Goal: Task Accomplishment & Management: Manage account settings

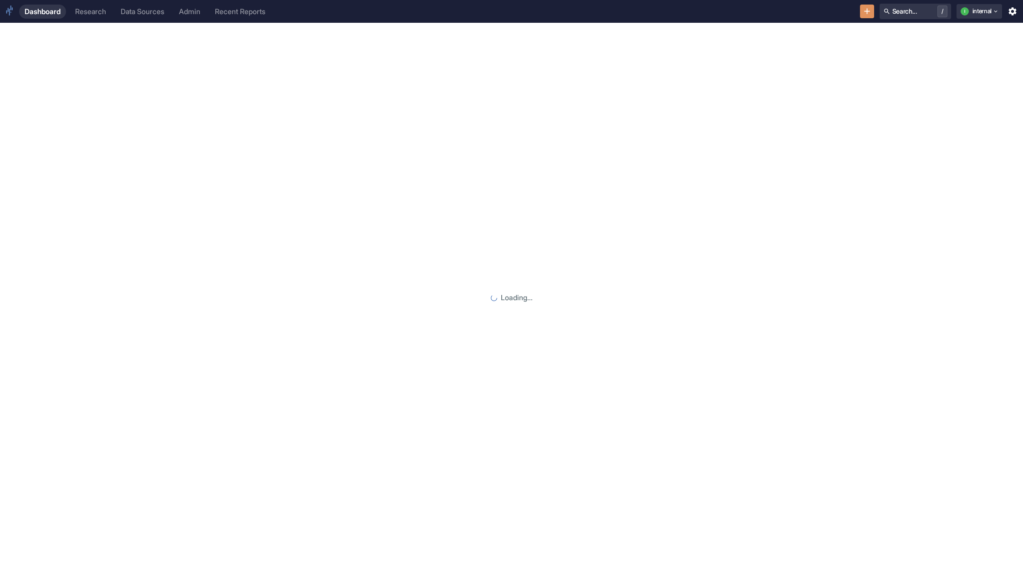
click at [200, 11] on div "Admin" at bounding box center [189, 11] width 21 height 9
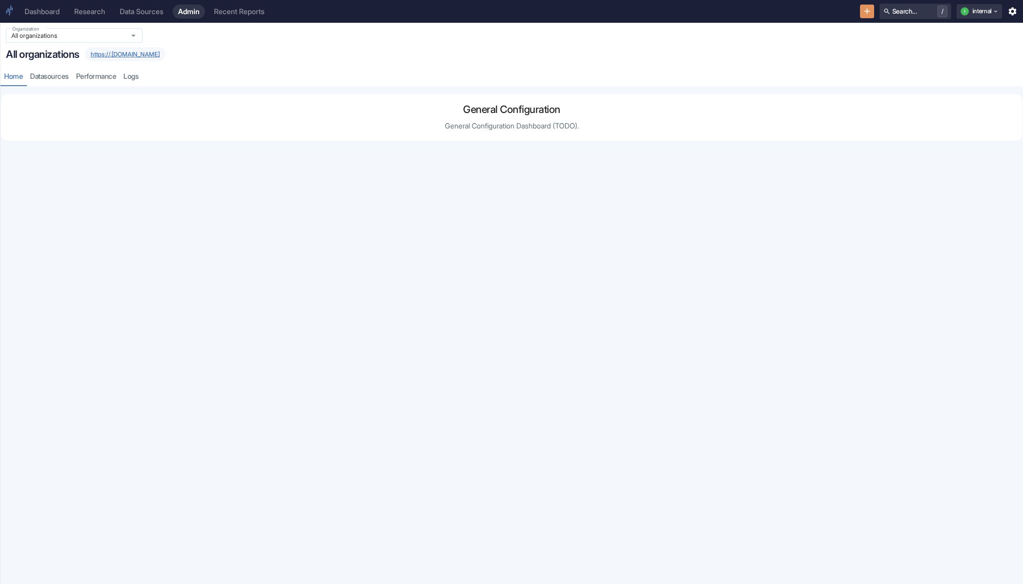
click at [96, 38] on input "All organizations" at bounding box center [66, 35] width 114 height 8
type input "themati"
click at [93, 86] on li "Finsera Thematic Baskets Clients (thematic-baskets-clients)" at bounding box center [74, 83] width 137 height 24
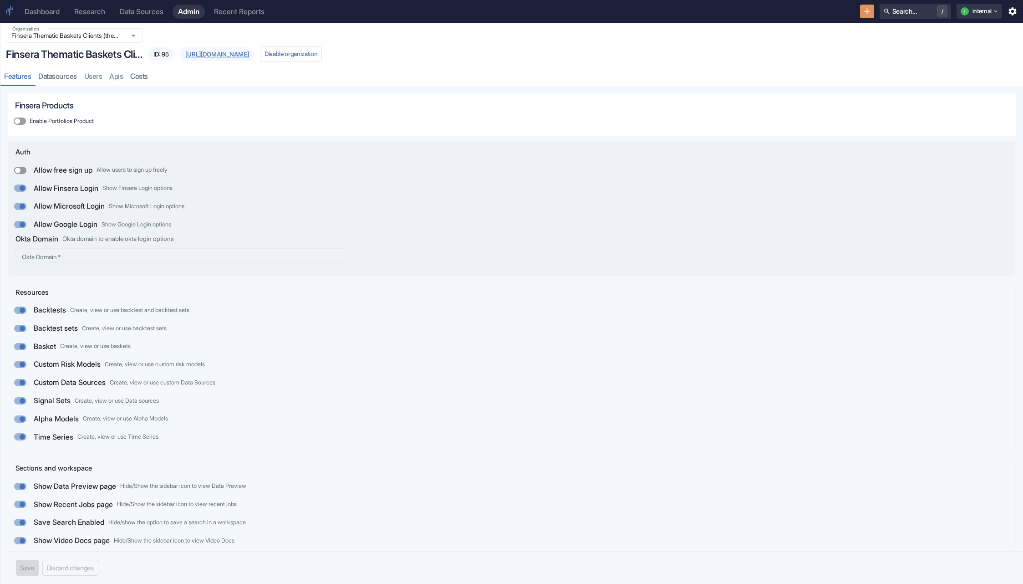
click at [13, 169] on label "Allow free sign up Allow users to sign up freely" at bounding box center [90, 170] width 161 height 18
click at [13, 169] on input "Allow free sign up Allow users to sign up freely" at bounding box center [18, 170] width 22 height 7
checkbox input "true"
click at [20, 567] on button "Save" at bounding box center [27, 567] width 23 height 16
